Goal: Navigation & Orientation: Find specific page/section

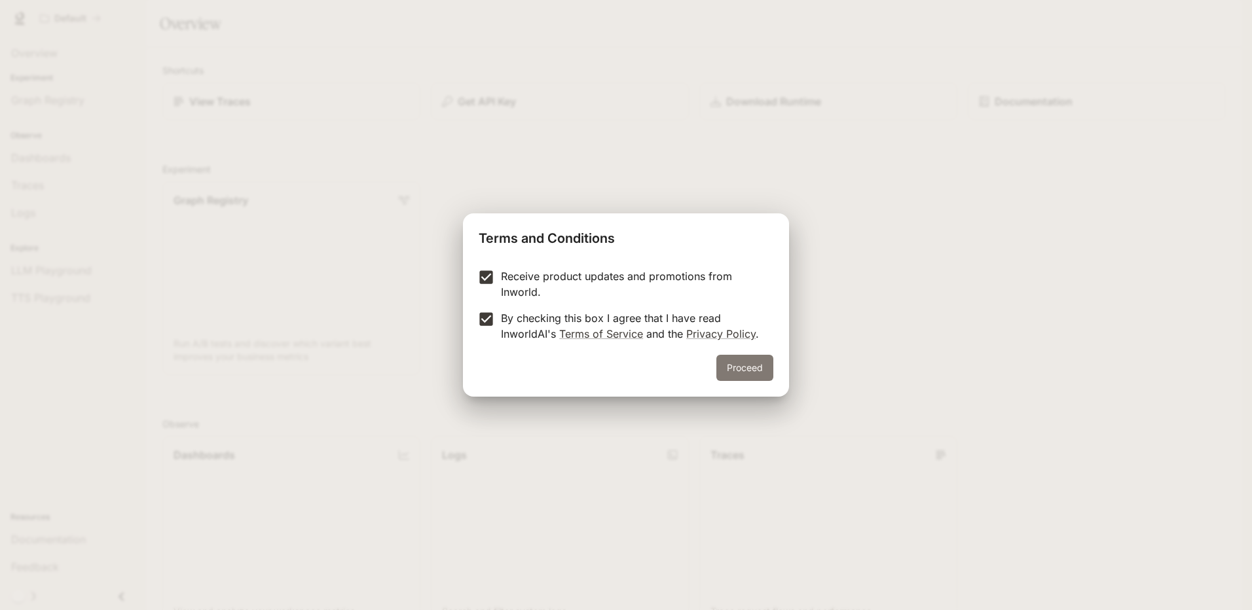
click at [743, 373] on button "Proceed" at bounding box center [744, 368] width 57 height 26
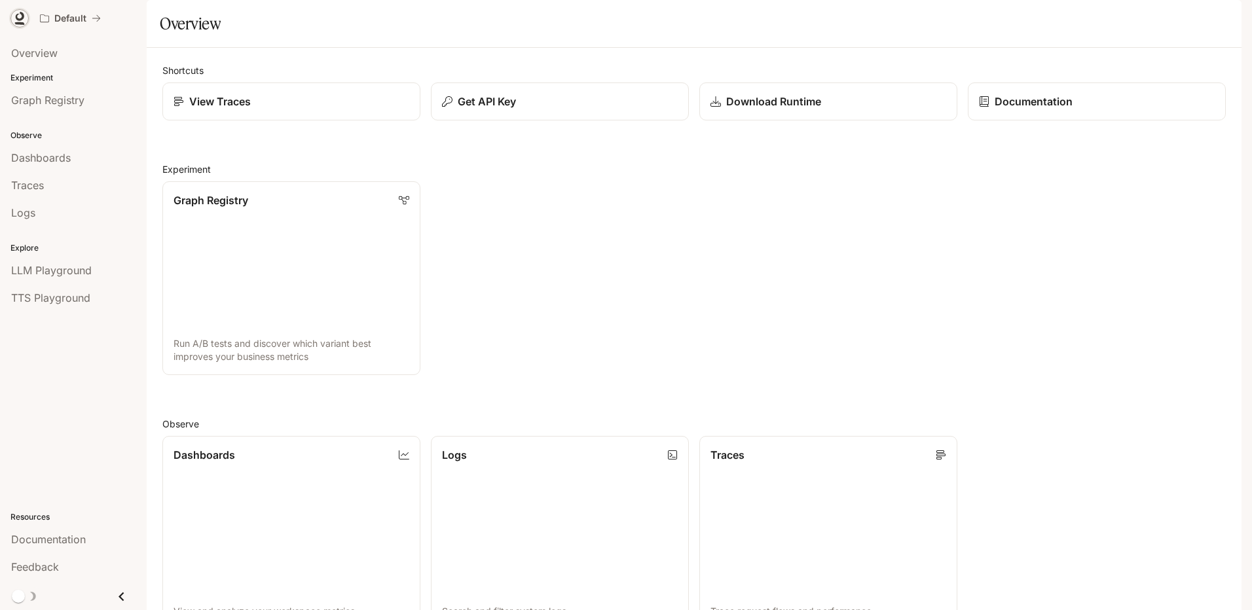
click at [19, 26] on link at bounding box center [19, 18] width 18 height 18
click at [323, 225] on link "Graph Registry Run A/B tests and discover which variant best improves your busi…" at bounding box center [291, 278] width 261 height 195
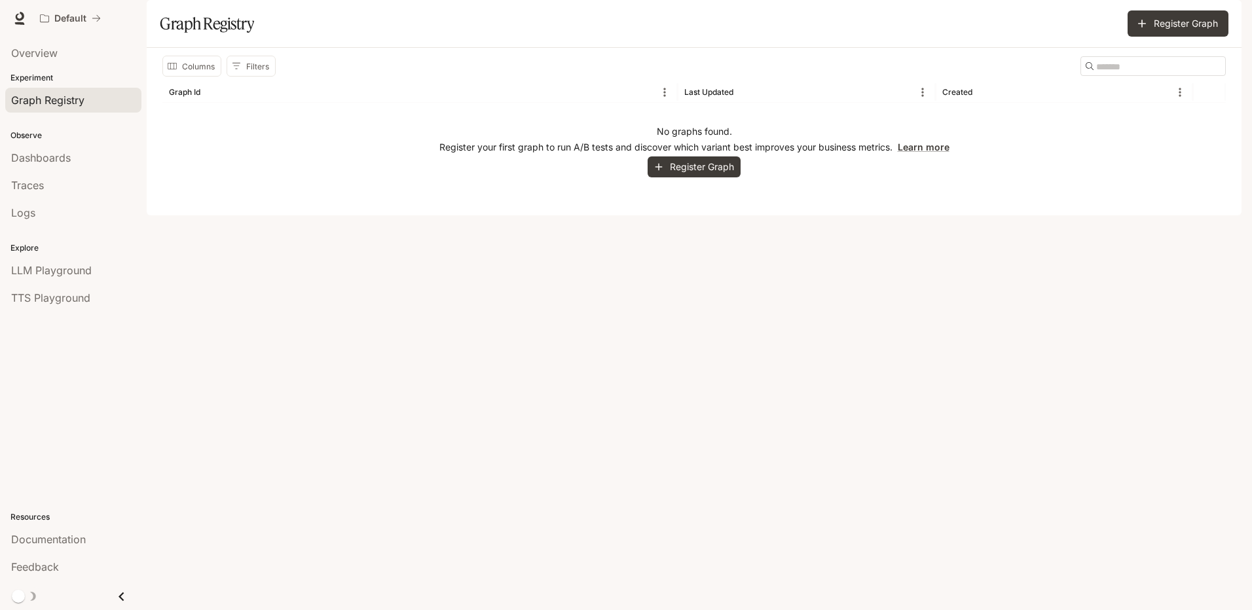
click at [63, 69] on div "Overview" at bounding box center [73, 53] width 147 height 33
click at [67, 49] on div "Overview" at bounding box center [73, 53] width 124 height 16
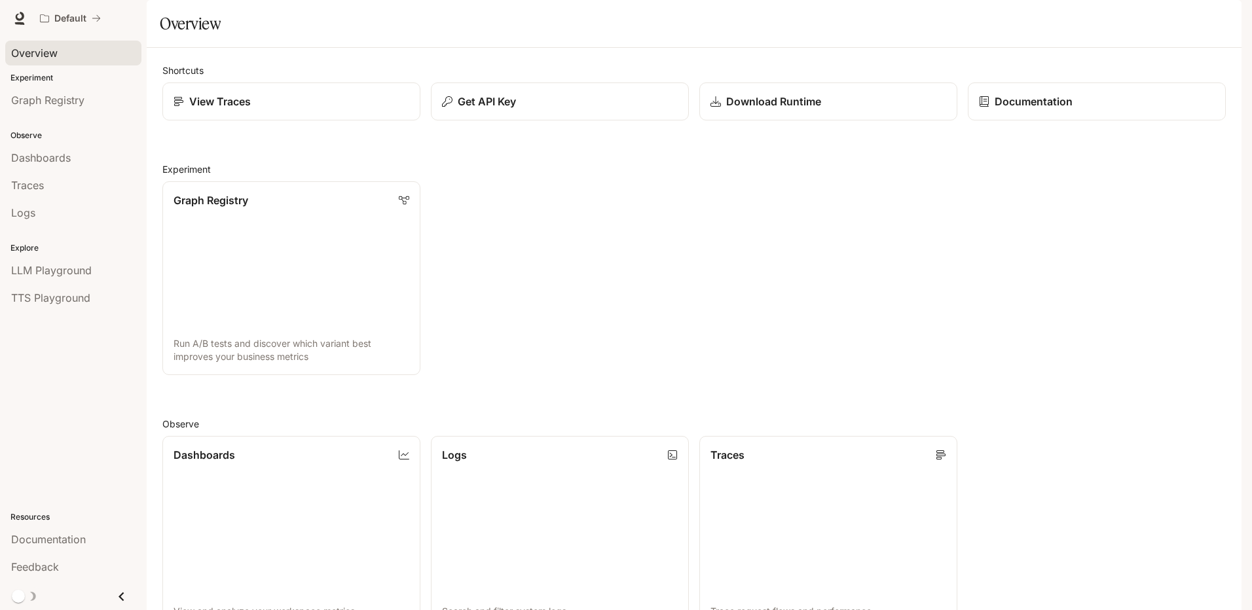
click at [31, 14] on div "Default Documentation Documentation" at bounding box center [626, 18] width 1252 height 37
click at [21, 18] on icon at bounding box center [19, 18] width 13 height 13
